Goal: Task Accomplishment & Management: Manage account settings

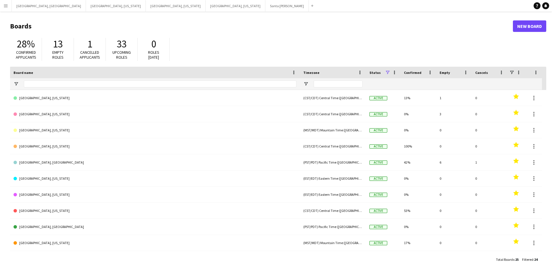
click at [0, 9] on button "Menu" at bounding box center [5, 5] width 11 height 11
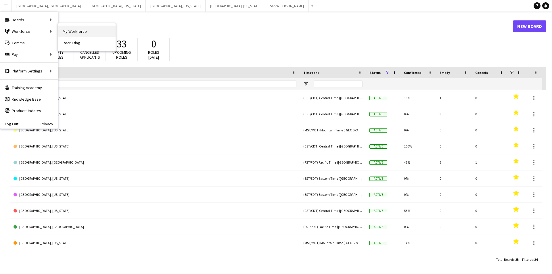
click at [84, 30] on link "My Workforce" at bounding box center [86, 31] width 57 height 11
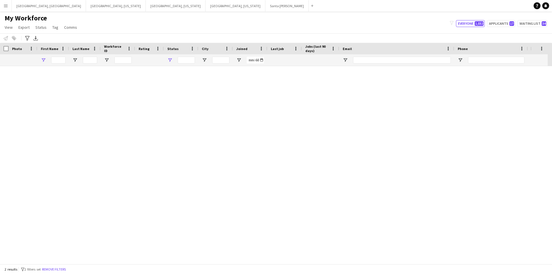
type input "*****"
type input "**********"
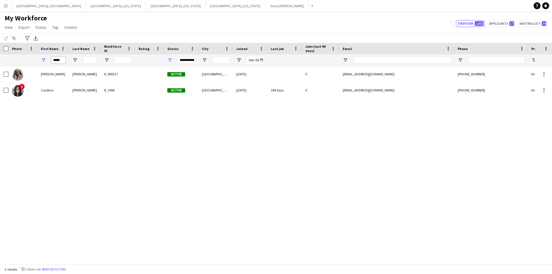
click at [62, 58] on input "*****" at bounding box center [58, 60] width 14 height 7
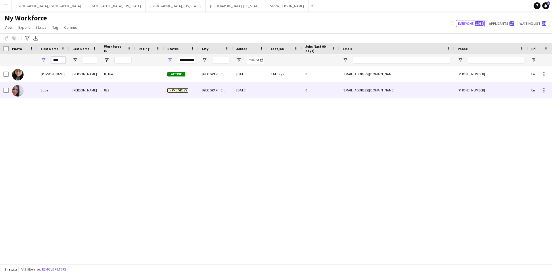
type input "****"
click at [57, 90] on div "Lupe" at bounding box center [53, 90] width 32 height 16
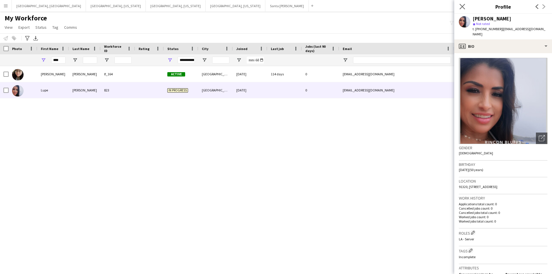
click at [461, 8] on icon at bounding box center [461, 6] width 5 height 5
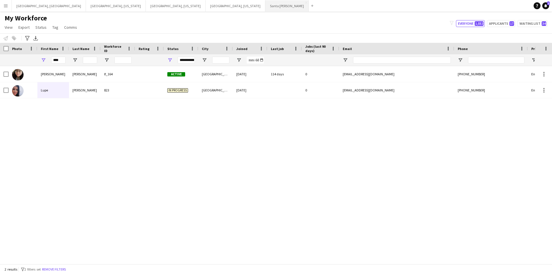
click at [265, 6] on button "Santa [PERSON_NAME] Close" at bounding box center [286, 5] width 43 height 11
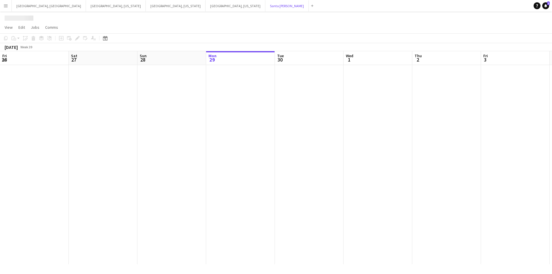
scroll to position [0, 137]
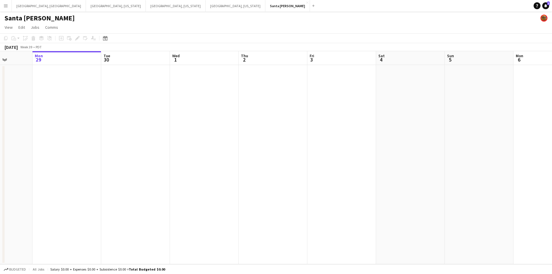
drag, startPoint x: 187, startPoint y: 159, endPoint x: 266, endPoint y: 150, distance: 79.3
click at [266, 150] on app-calendar-viewport "Fri 26 Sat 27 1/1 1 Job Sun 28 Mon 29 Tue 30 Wed 1 Thu 2 Fri 3 Sat 4 Sun 5 Mon …" at bounding box center [276, 157] width 552 height 213
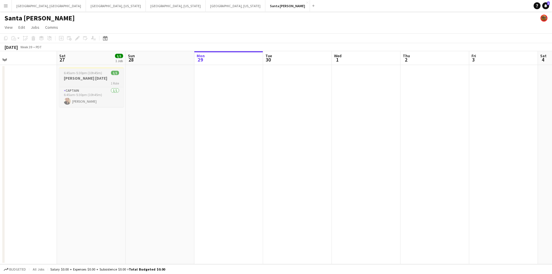
click at [71, 72] on span "6:45am-5:30pm (10h45m)" at bounding box center [83, 73] width 38 height 4
click at [76, 37] on icon "Edit" at bounding box center [77, 38] width 5 height 5
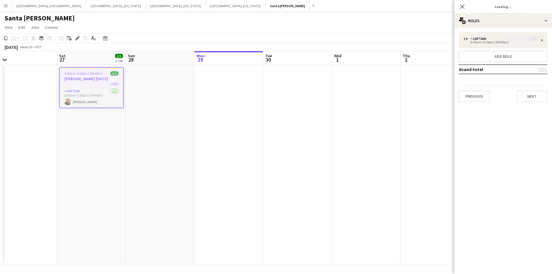
type input "**********"
click at [532, 98] on button "Next" at bounding box center [531, 96] width 31 height 11
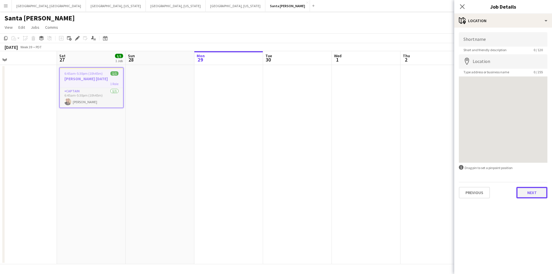
click at [542, 191] on button "Next" at bounding box center [531, 192] width 31 height 11
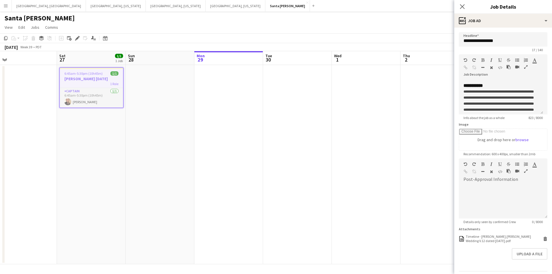
scroll to position [86, 0]
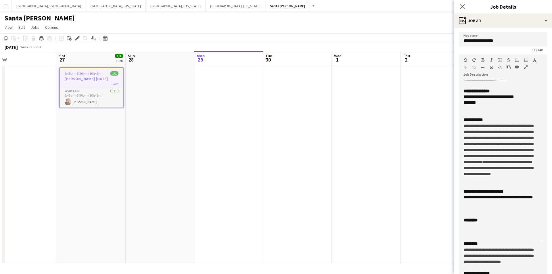
drag, startPoint x: 542, startPoint y: 113, endPoint x: 544, endPoint y: 285, distance: 171.6
click at [544, 274] on html "Menu Boards Boards Boards All jobs Status Workforce Workforce My Workforce Recr…" at bounding box center [276, 137] width 552 height 274
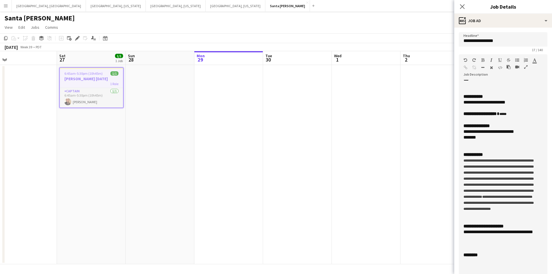
scroll to position [0, 0]
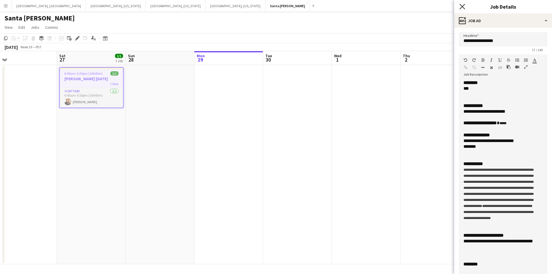
click at [461, 6] on icon "Close pop-in" at bounding box center [461, 6] width 5 height 5
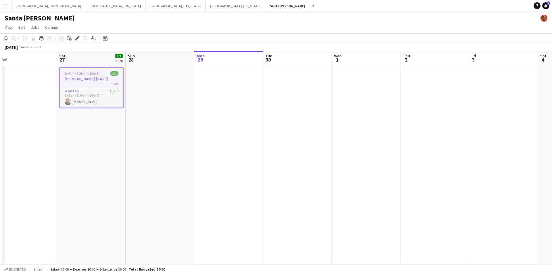
click at [92, 80] on h3 "[PERSON_NAME] [DATE]" at bounding box center [91, 78] width 63 height 5
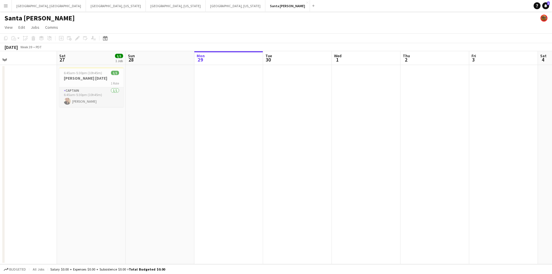
drag, startPoint x: 92, startPoint y: 80, endPoint x: 76, endPoint y: 44, distance: 39.6
click at [92, 80] on h3 "[PERSON_NAME] [DATE]" at bounding box center [91, 78] width 64 height 5
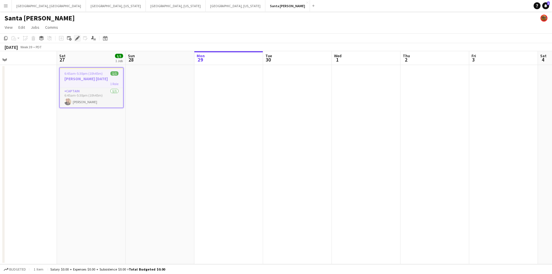
click at [78, 36] on icon "Edit" at bounding box center [77, 38] width 5 height 5
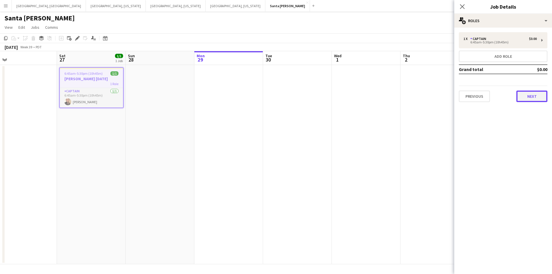
click at [524, 97] on button "Next" at bounding box center [531, 96] width 31 height 11
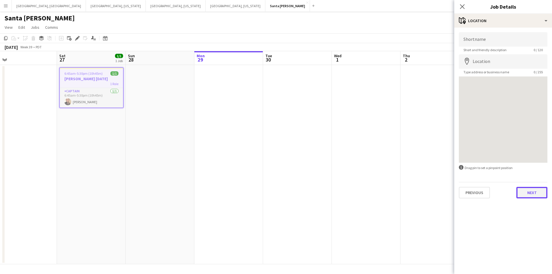
click at [543, 191] on button "Next" at bounding box center [531, 192] width 31 height 11
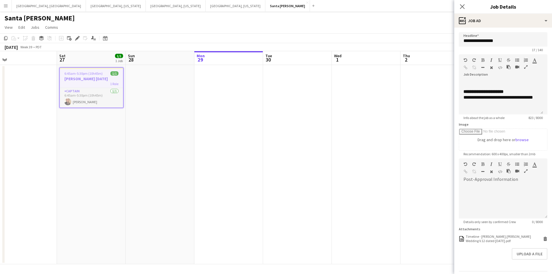
scroll to position [60, 0]
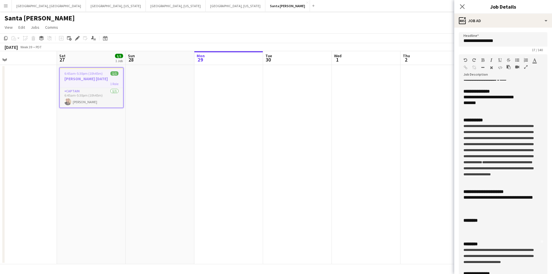
drag, startPoint x: 540, startPoint y: 113, endPoint x: 552, endPoint y: 285, distance: 172.9
click at [552, 274] on html "Menu Boards Boards Boards All jobs Status Workforce Workforce My Workforce Recr…" at bounding box center [276, 137] width 552 height 274
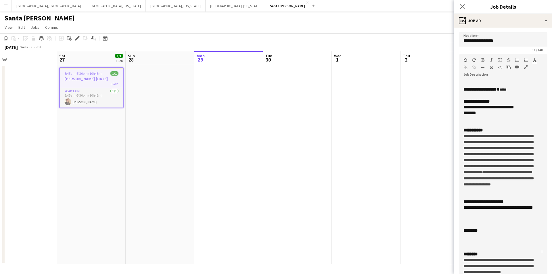
scroll to position [0, 0]
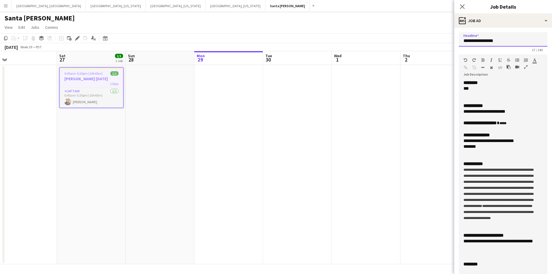
click at [482, 40] on input "**********" at bounding box center [503, 39] width 89 height 14
click at [460, 5] on icon at bounding box center [461, 6] width 5 height 5
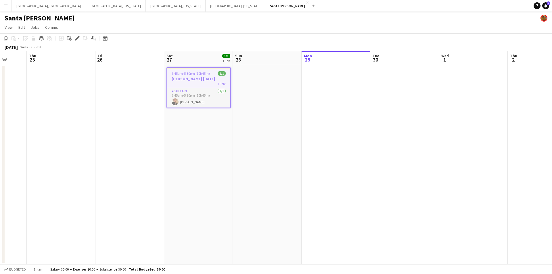
drag, startPoint x: 218, startPoint y: 172, endPoint x: 325, endPoint y: 169, distance: 107.3
click at [325, 169] on app-calendar-viewport "Mon 22 Tue 23 Wed 24 Thu 25 Fri 26 Sat 27 1/1 1 Job Sun 28 Mon 29 Tue 30 Wed 1 …" at bounding box center [276, 157] width 552 height 213
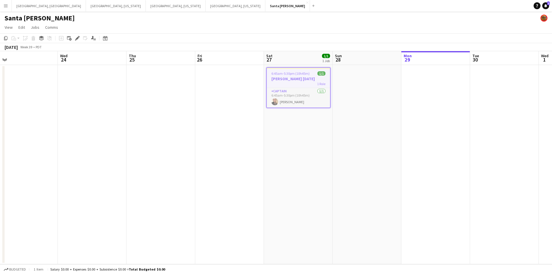
drag, startPoint x: 183, startPoint y: 163, endPoint x: 283, endPoint y: 162, distance: 99.7
click at [283, 162] on app-calendar-viewport "Sun 21 Mon 22 Tue 23 Wed 24 Thu 25 Fri 26 Sat 27 1/1 1 Job Sun 28 Mon 29 Tue 30…" at bounding box center [276, 157] width 552 height 213
click at [312, 6] on app-icon "Add" at bounding box center [313, 6] width 2 height 2
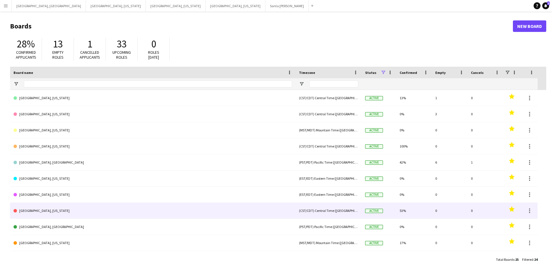
click at [41, 213] on link "[GEOGRAPHIC_DATA], [US_STATE]" at bounding box center [153, 211] width 279 height 16
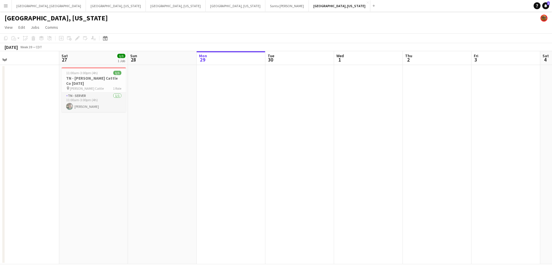
scroll to position [0, 135]
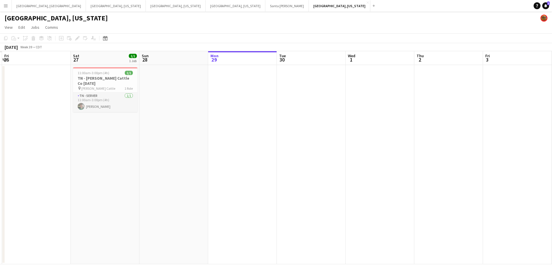
drag, startPoint x: 114, startPoint y: 155, endPoint x: 254, endPoint y: 153, distance: 139.4
click at [254, 153] on app-calendar-viewport "Wed 24 Thu 25 Fri 26 Sat 27 1/1 1 Job Sun 28 Mon 29 Tue 30 Wed 1 Thu 2 Fri 3 Sa…" at bounding box center [276, 157] width 552 height 213
click at [95, 75] on span "11:00am-3:00pm (4h)" at bounding box center [94, 73] width 32 height 4
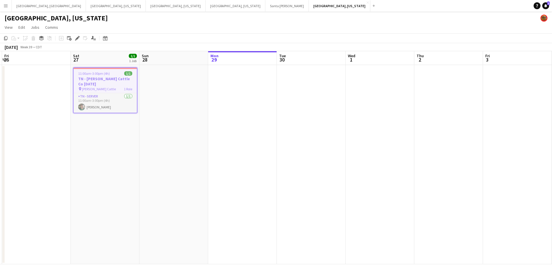
click at [74, 35] on div "Add job Add linked Job Edit Edit linked Job Applicants" at bounding box center [75, 38] width 44 height 7
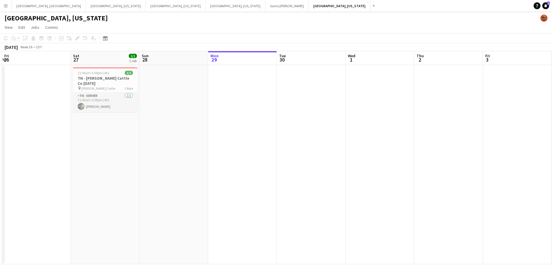
click at [76, 38] on div "Add job Add linked Job Edit Edit linked Job Applicants" at bounding box center [75, 38] width 44 height 7
click at [100, 76] on h3 "TN - [PERSON_NAME] Cattle Co [DATE]" at bounding box center [105, 81] width 64 height 10
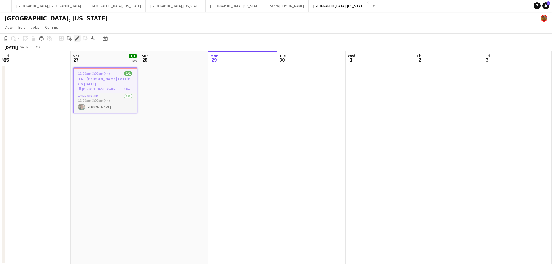
click at [77, 39] on icon at bounding box center [77, 38] width 3 height 3
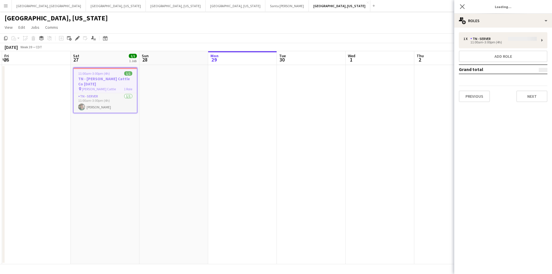
type input "**********"
click at [523, 99] on button "Next" at bounding box center [531, 96] width 31 height 11
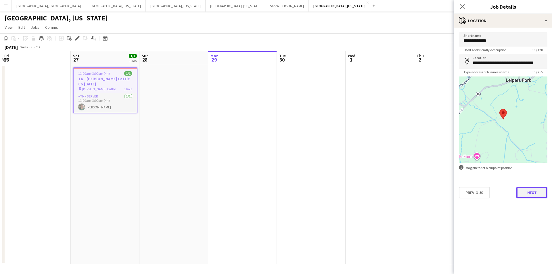
click at [539, 195] on button "Next" at bounding box center [531, 192] width 31 height 11
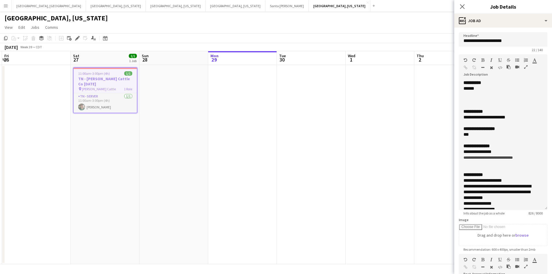
drag, startPoint x: 541, startPoint y: 112, endPoint x: 542, endPoint y: 208, distance: 95.4
click at [542, 208] on div "**********" at bounding box center [503, 145] width 89 height 130
click at [462, 7] on icon at bounding box center [461, 6] width 5 height 5
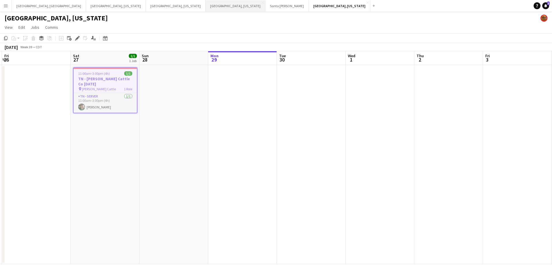
click at [206, 9] on button "[GEOGRAPHIC_DATA], [US_STATE] Close" at bounding box center [236, 5] width 60 height 11
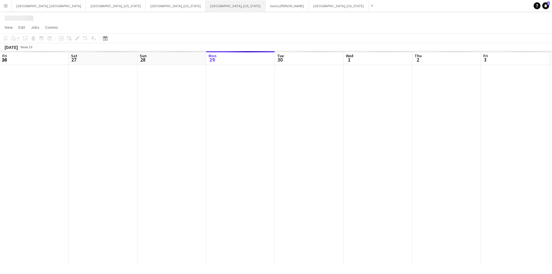
scroll to position [0, 137]
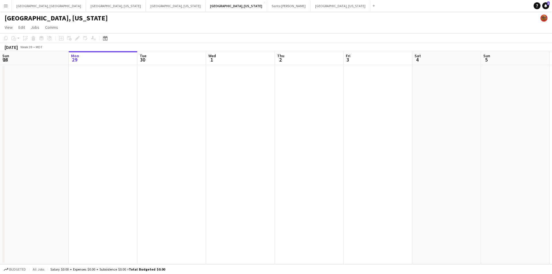
click at [4, 4] on app-icon "Menu" at bounding box center [5, 5] width 5 height 5
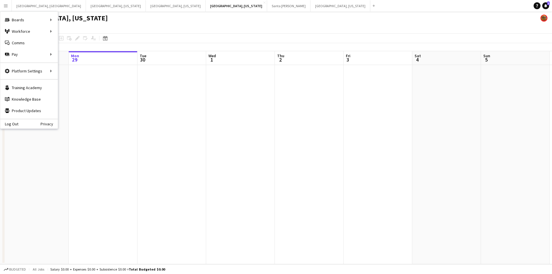
drag, startPoint x: 74, startPoint y: 29, endPoint x: 30, endPoint y: 20, distance: 44.8
click at [74, 28] on app-page-menu "View Day view expanded Day view collapsed Month view Date picker Jump to [DATE]…" at bounding box center [276, 27] width 552 height 11
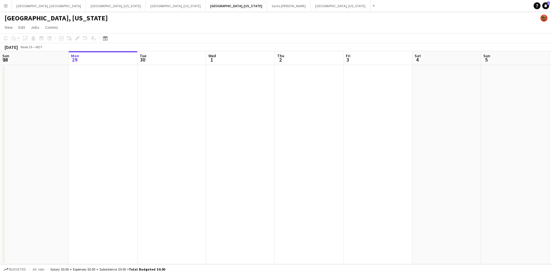
click at [4, 4] on app-icon "Menu" at bounding box center [5, 5] width 5 height 5
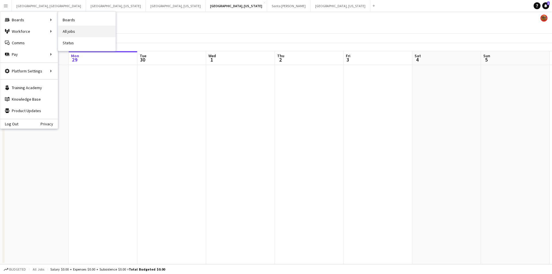
click at [103, 32] on link "All jobs" at bounding box center [86, 31] width 57 height 11
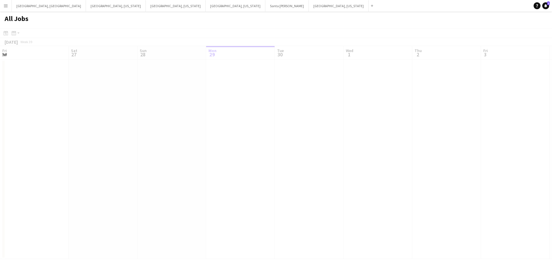
scroll to position [0, 137]
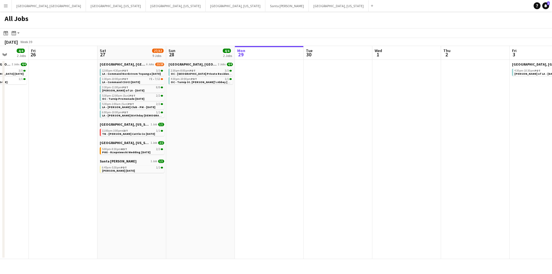
drag, startPoint x: 176, startPoint y: 123, endPoint x: 280, endPoint y: 126, distance: 104.1
click at [280, 126] on app-calendar-viewport "Wed 24 Thu 25 4/4 2 Jobs Fri 26 Sat 27 27/32 9 Jobs Sun 28 4/4 2 Jobs Mon 29 Tu…" at bounding box center [276, 152] width 552 height 213
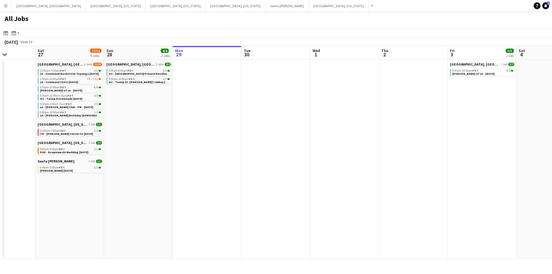
scroll to position [0, 146]
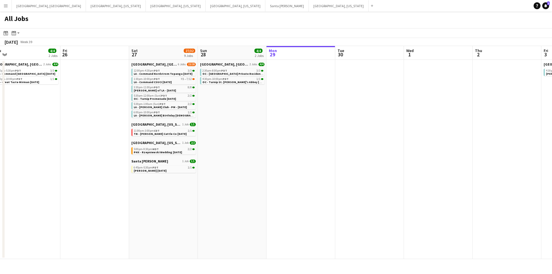
drag, startPoint x: 156, startPoint y: 135, endPoint x: 250, endPoint y: 135, distance: 93.7
click at [250, 135] on app-calendar-viewport "Tue 23 3/3 2 Jobs Wed 24 Thu 25 4/4 2 Jobs Fri 26 Sat 27 27/32 9 Jobs Sun 28 4/…" at bounding box center [276, 152] width 552 height 213
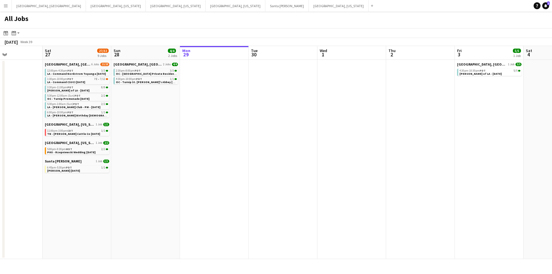
drag, startPoint x: 442, startPoint y: 171, endPoint x: 218, endPoint y: 181, distance: 224.2
click at [218, 181] on app-calendar-viewport "Tue 23 3/3 2 Jobs Wed 24 Thu 25 4/4 2 Jobs Fri 26 Sat 27 27/32 9 Jobs Sun 28 4/…" at bounding box center [276, 152] width 552 height 213
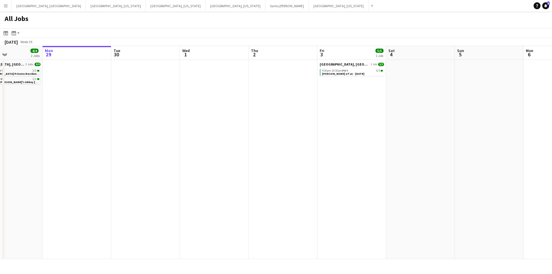
scroll to position [0, 184]
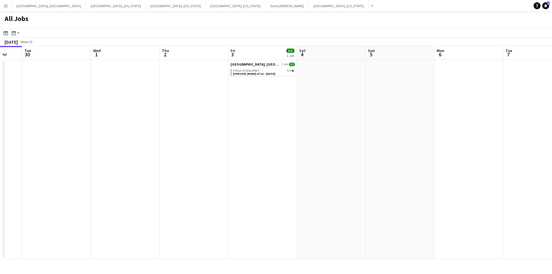
drag, startPoint x: 362, startPoint y: 178, endPoint x: 273, endPoint y: 178, distance: 89.1
click at [273, 178] on app-calendar-viewport "Sat 27 27/32 9 Jobs Sun 28 4/4 2 Jobs Mon 29 Tue 30 Wed 1 Thu 2 Fri 3 5/5 1 Job…" at bounding box center [276, 152] width 552 height 213
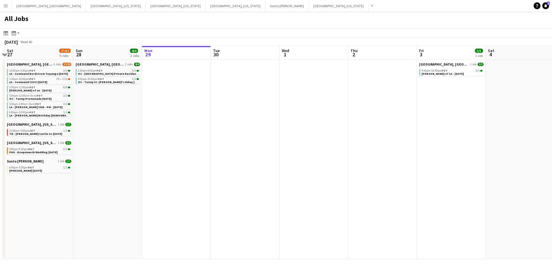
scroll to position [0, 129]
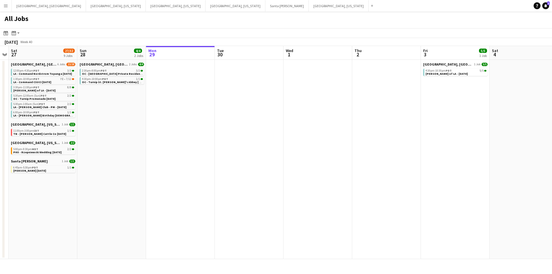
drag, startPoint x: 406, startPoint y: 150, endPoint x: 410, endPoint y: 149, distance: 4.0
click at [410, 149] on app-calendar-viewport "Thu 25 4/4 2 Jobs Fri 26 Sat 27 27/32 9 Jobs Sun 28 4/4 2 Jobs Mon 29 Tue 30 We…" at bounding box center [276, 152] width 552 height 213
